Goal: Obtain resource: Obtain resource

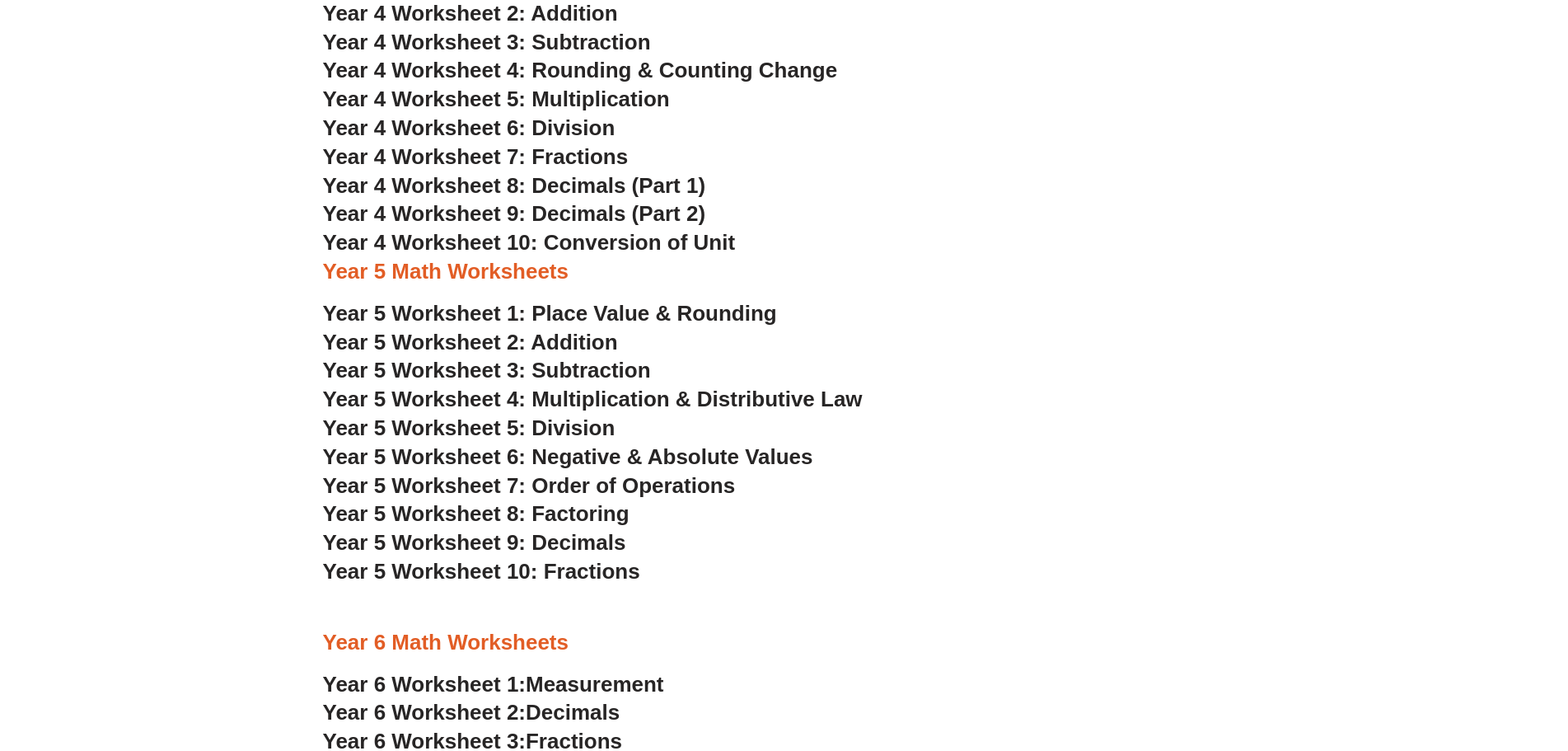
scroll to position [2798, 0]
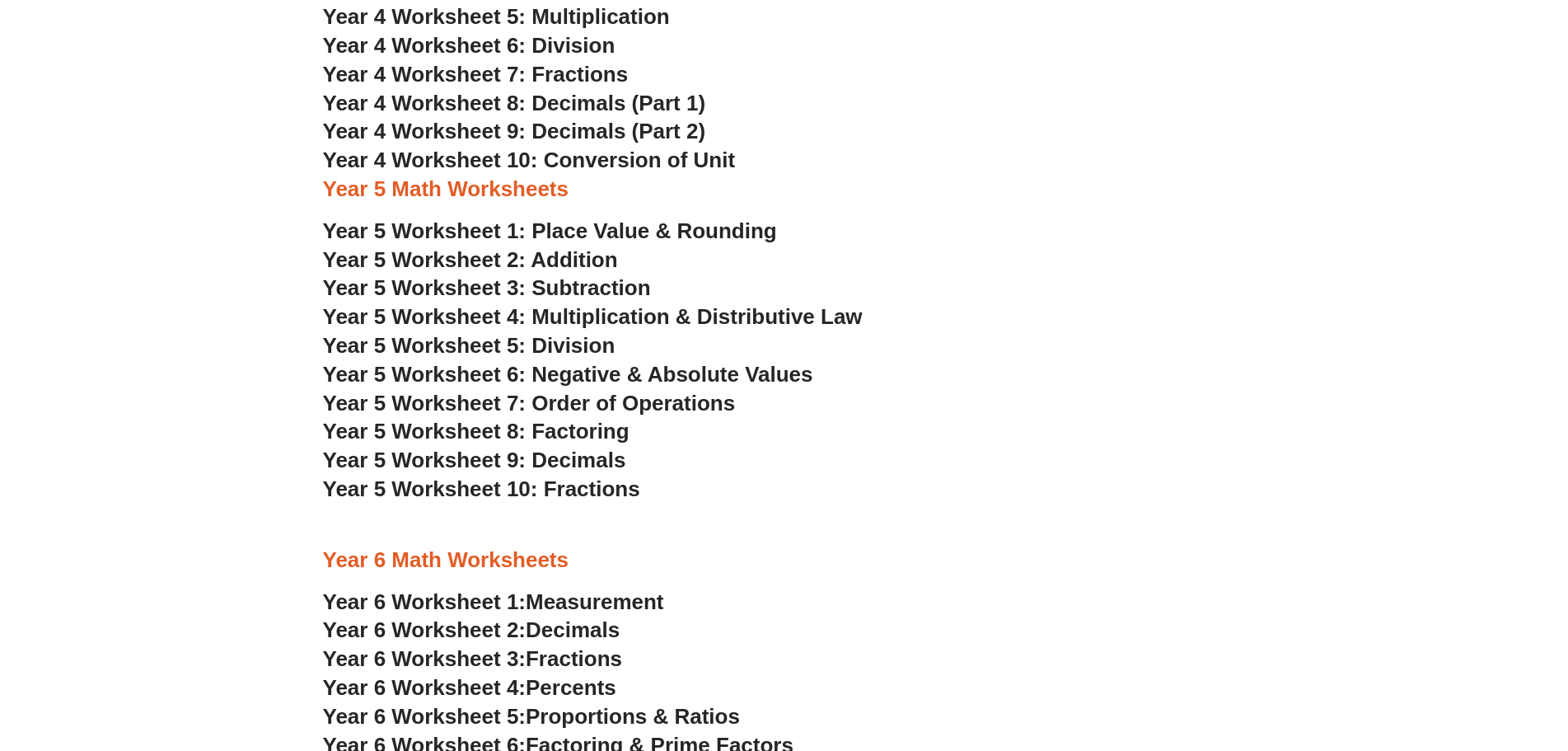
click at [567, 259] on span "Year 5 Worksheet 2: Addition" at bounding box center [471, 260] width 295 height 25
click at [565, 290] on span "Year 5 Worksheet 3: Subtraction" at bounding box center [487, 288] width 328 height 25
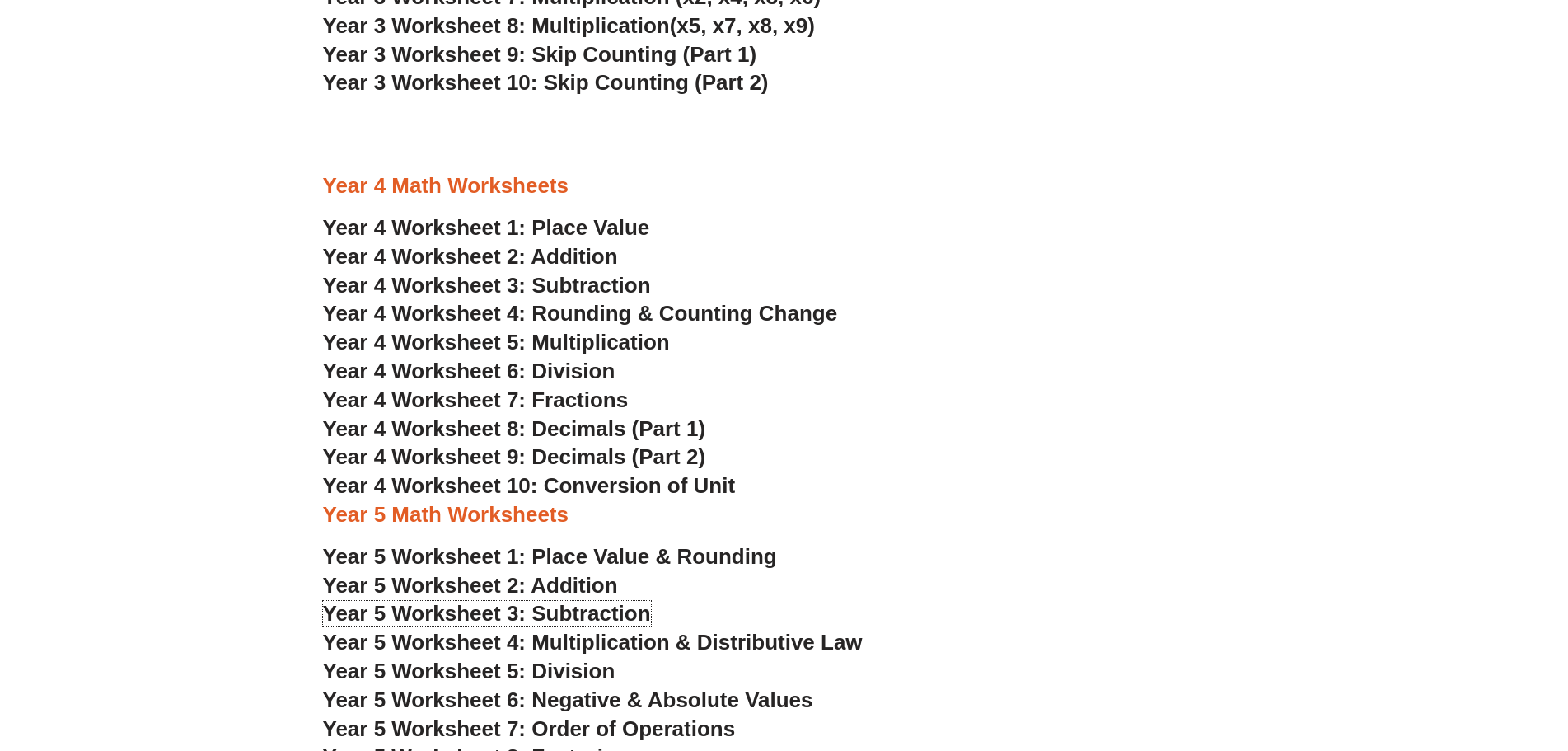
scroll to position [2469, 0]
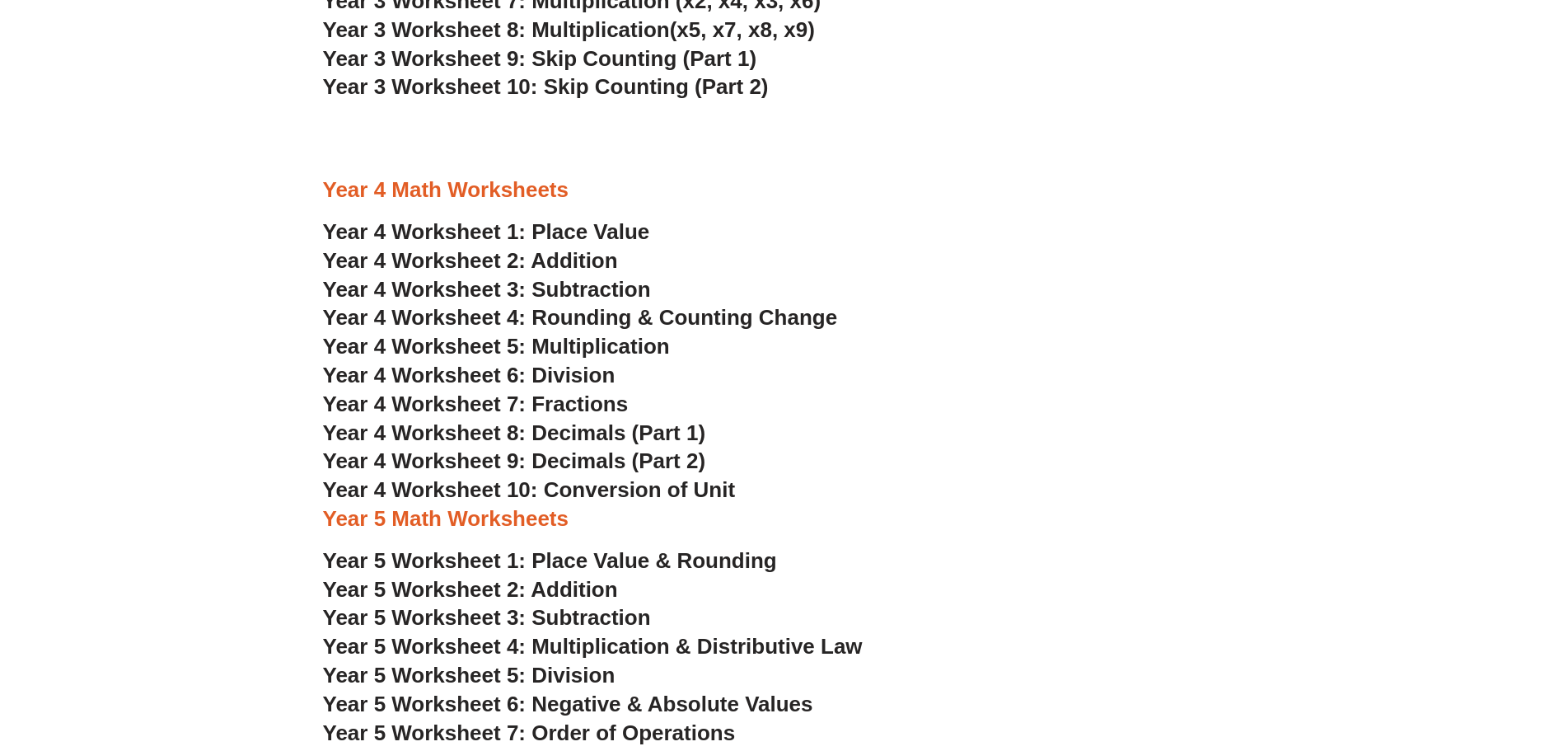
click at [532, 262] on span "Year 4 Worksheet 2: Addition" at bounding box center [471, 261] width 295 height 25
click at [534, 288] on span "Year 4 Worksheet 3: Subtraction" at bounding box center [487, 290] width 328 height 25
click at [482, 347] on span "Year 4 Worksheet 5: Multiplication" at bounding box center [496, 347] width 346 height 25
click at [555, 375] on span "Year 4 Worksheet 6: Division" at bounding box center [469, 376] width 292 height 25
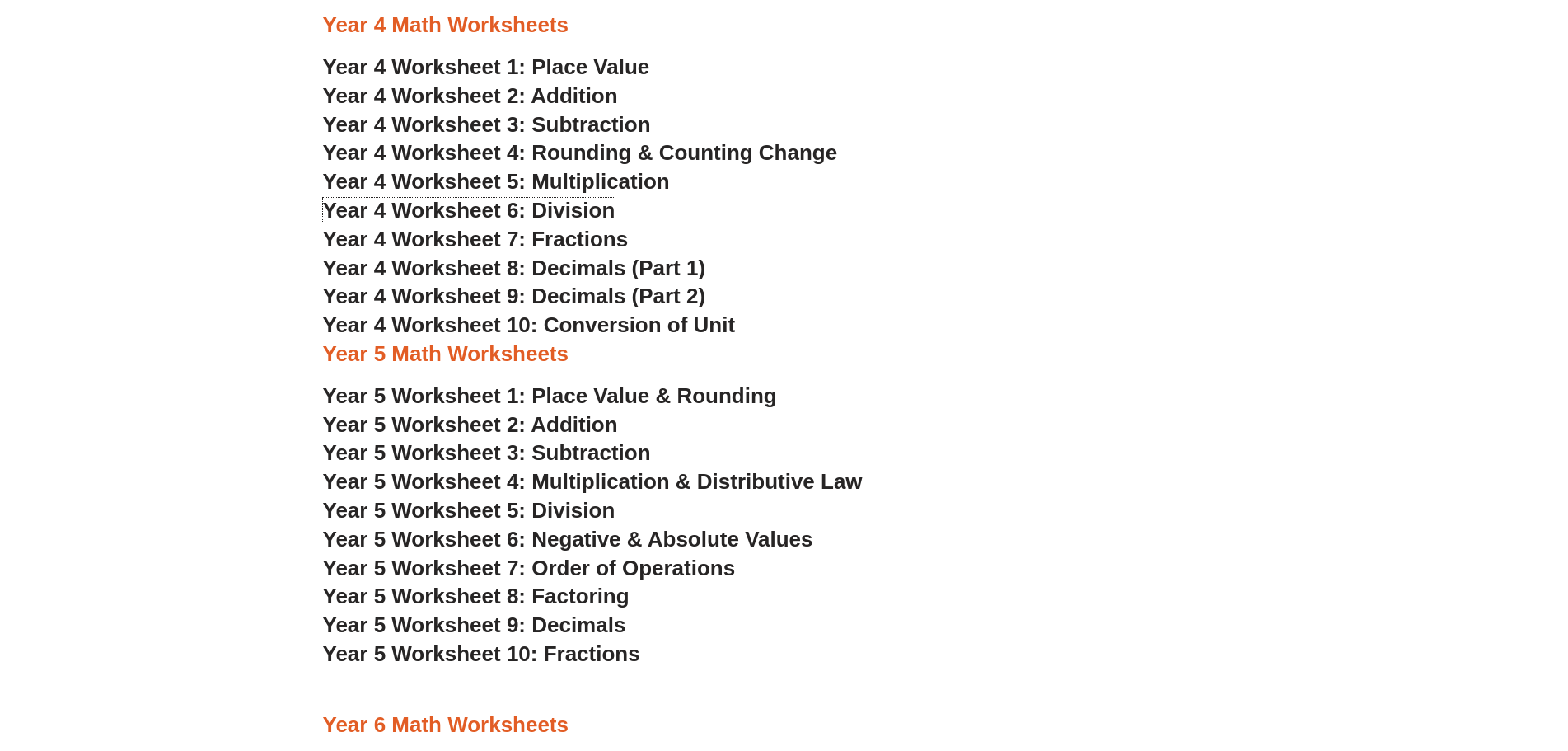
scroll to position [2551, 0]
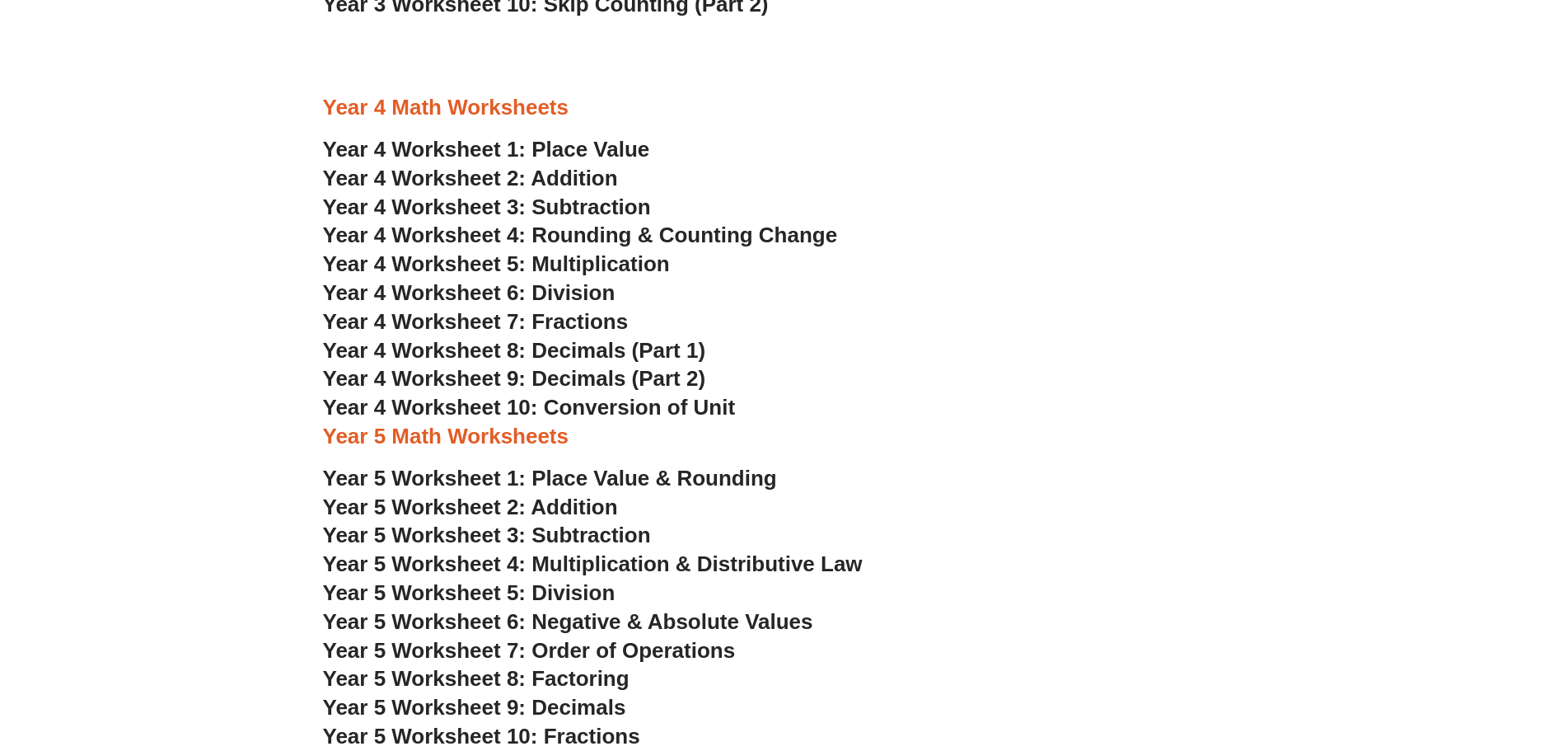
click at [547, 319] on span "Year 4 Worksheet 7: Fractions" at bounding box center [476, 321] width 306 height 25
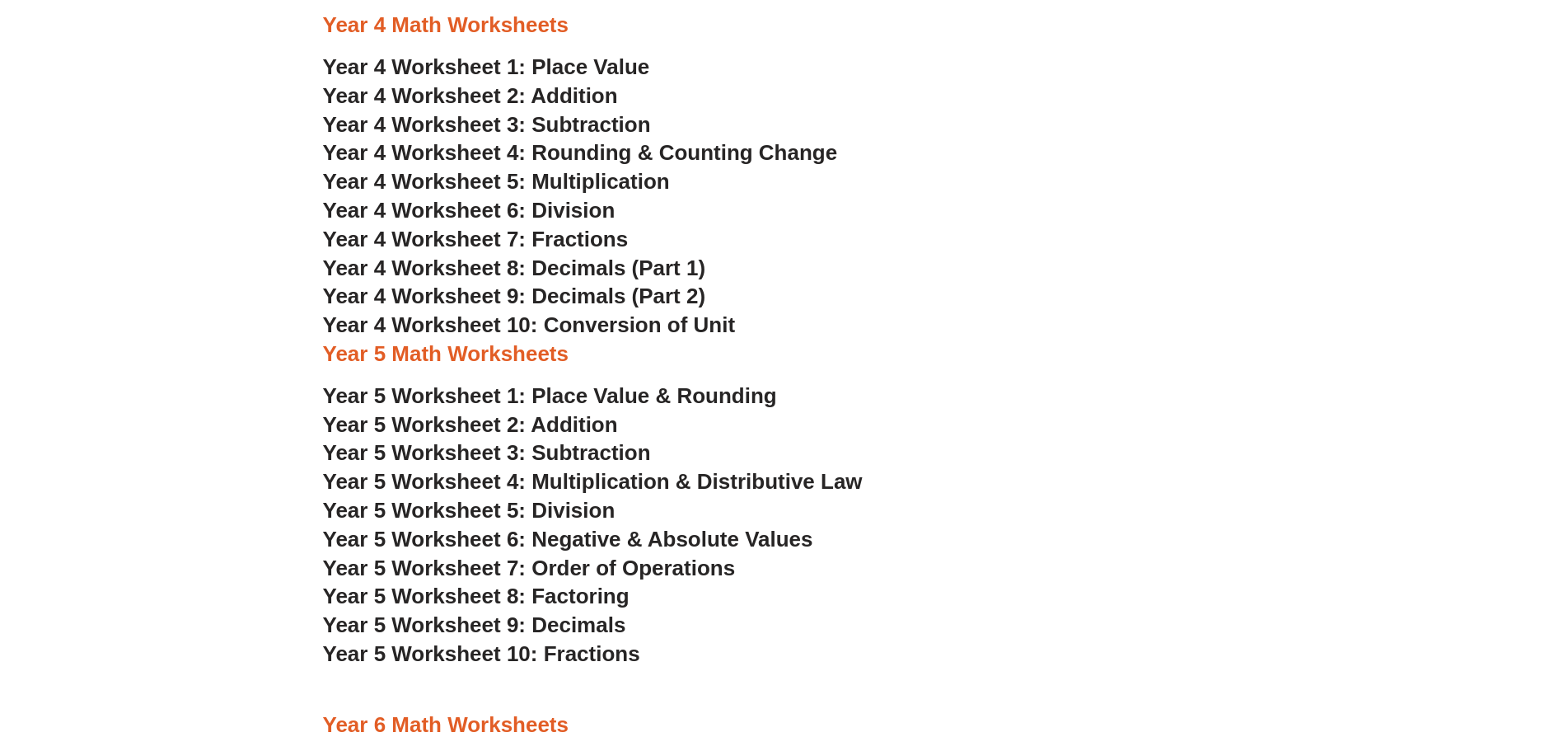
click at [612, 539] on span "Year 5 Worksheet 6: Negative & Absolute Values" at bounding box center [568, 539] width 490 height 25
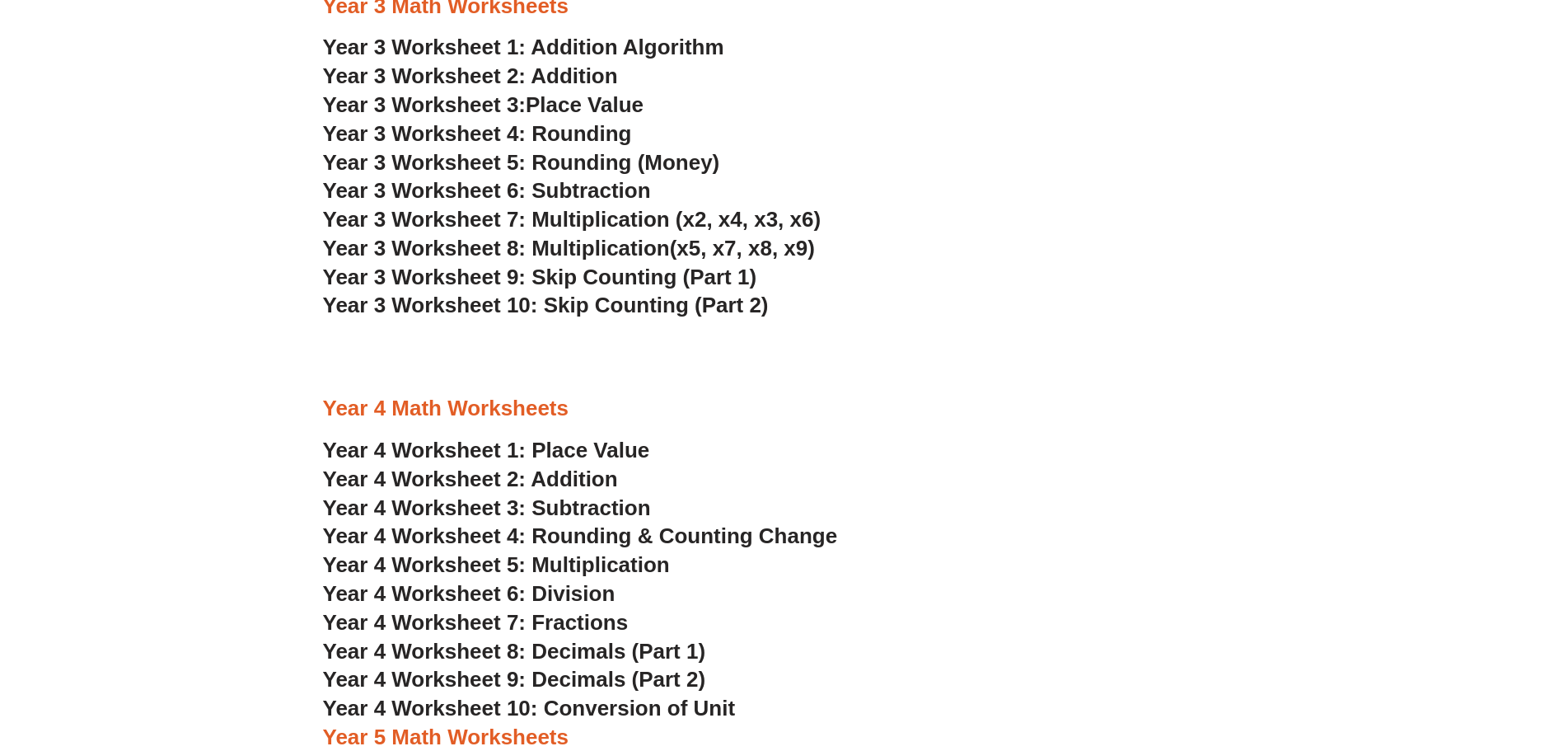
scroll to position [2221, 0]
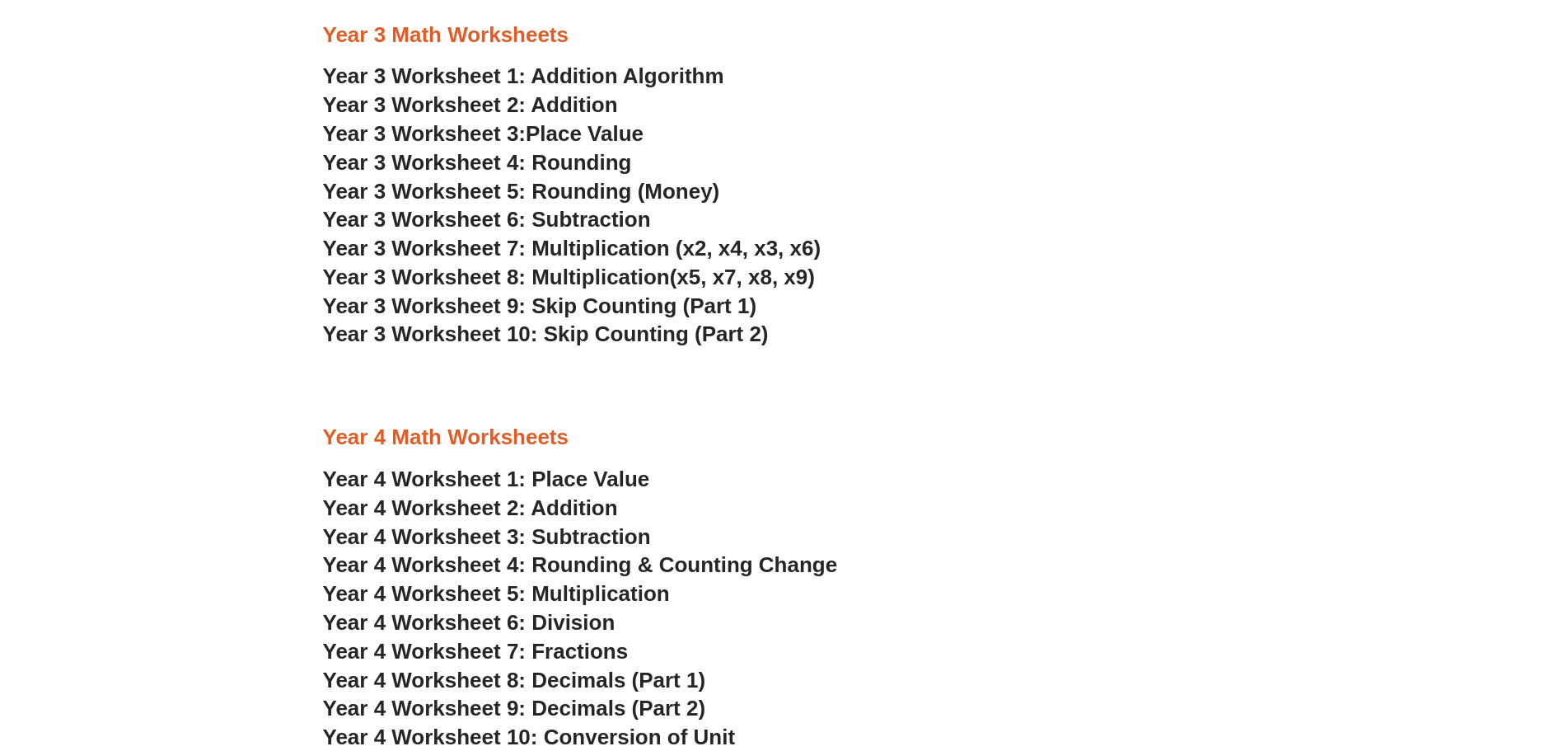
click at [627, 196] on span "Year 3 Worksheet 5: Rounding (Money)" at bounding box center [521, 191] width 397 height 25
click at [582, 307] on span "Year 3 Worksheet 9: Skip Counting (Part 1)" at bounding box center [540, 306] width 434 height 25
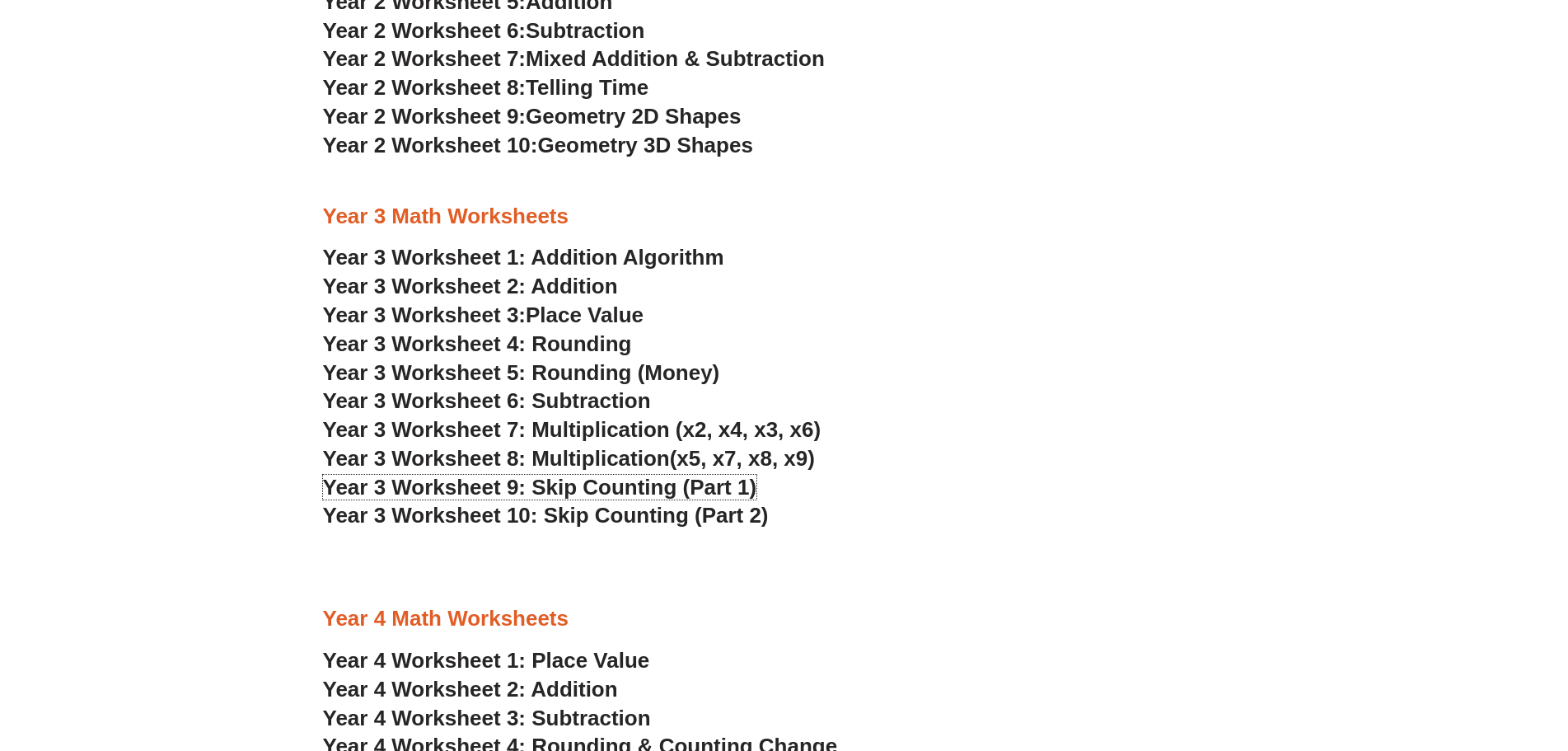
scroll to position [1892, 0]
